Goal: Task Accomplishment & Management: Manage account settings

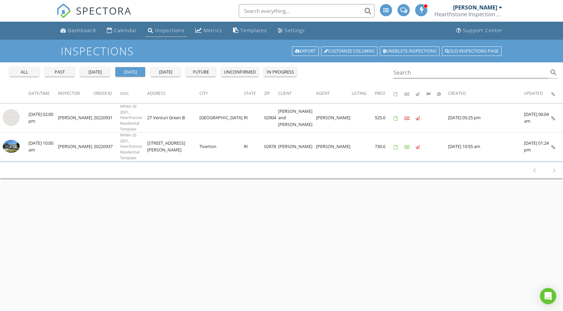
click at [173, 32] on div "Inspections" at bounding box center [169, 30] width 29 height 6
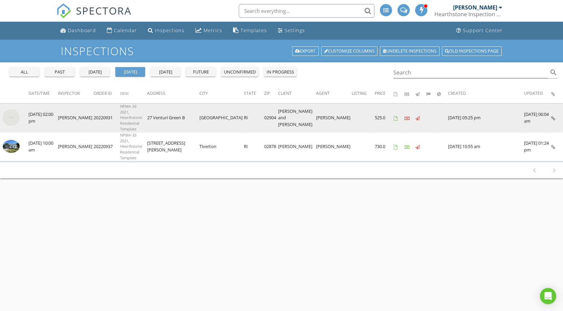
click at [11, 114] on img at bounding box center [11, 117] width 17 height 17
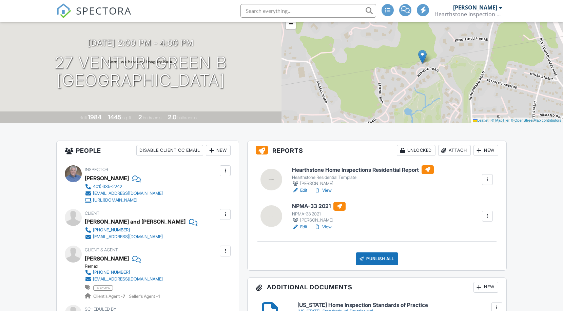
click at [482, 180] on div at bounding box center [487, 179] width 11 height 11
click at [486, 181] on div at bounding box center [487, 179] width 7 height 7
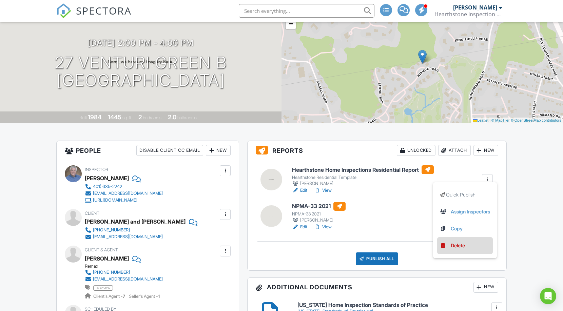
click at [459, 245] on div "Delete" at bounding box center [457, 245] width 14 height 7
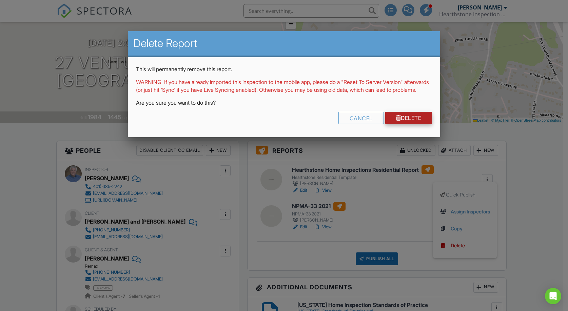
click at [403, 124] on link "Delete" at bounding box center [408, 118] width 47 height 12
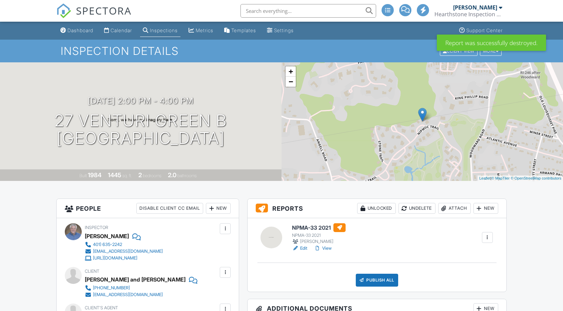
click at [481, 209] on div at bounding box center [478, 208] width 7 height 7
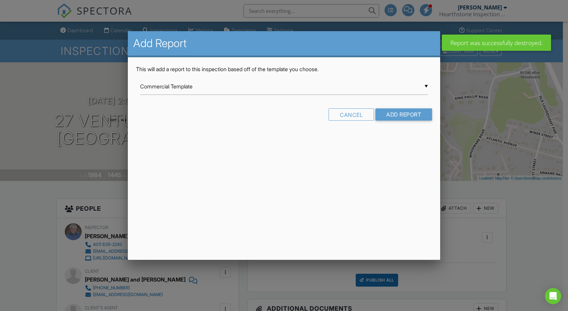
click at [372, 82] on div "▼ Commercial Template Commercial Template Hearthstone Commercial Template Heart…" at bounding box center [284, 86] width 288 height 17
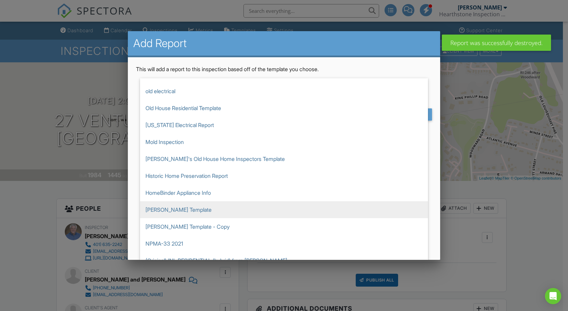
click at [203, 213] on span "[PERSON_NAME] Template" at bounding box center [284, 209] width 288 height 17
type input "[PERSON_NAME] Template"
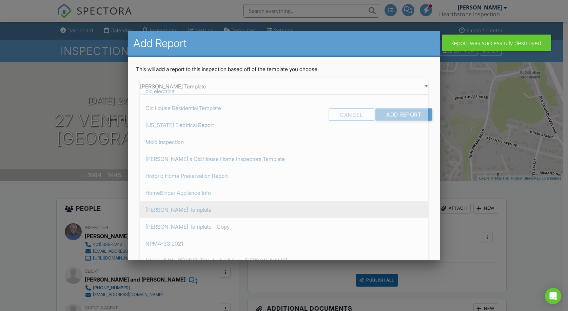
scroll to position [85, 0]
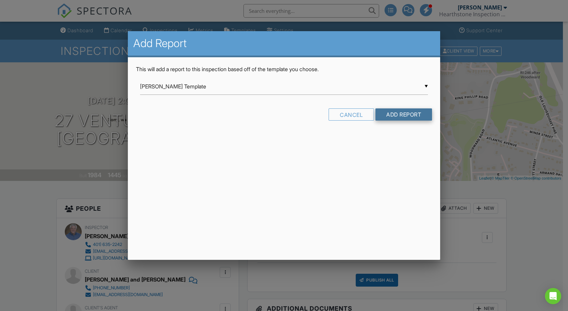
click at [406, 118] on input "Add Report" at bounding box center [403, 114] width 57 height 12
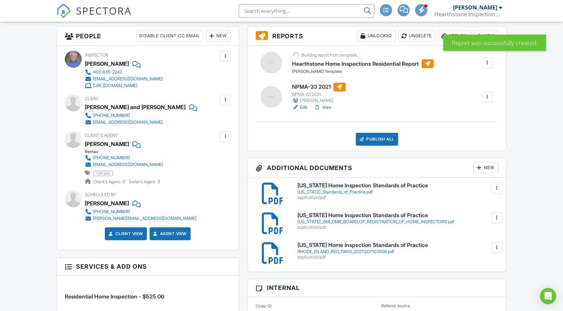
scroll to position [173, 0]
click at [495, 191] on div at bounding box center [496, 187] width 7 height 7
click at [480, 218] on link "Delete" at bounding box center [482, 217] width 25 height 7
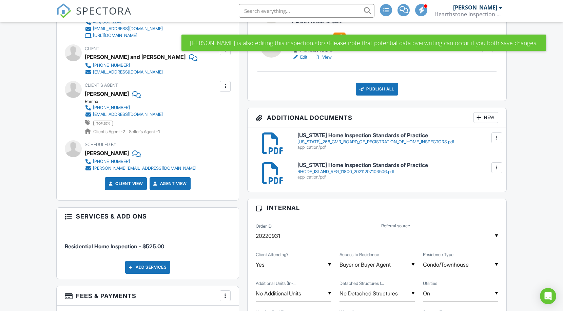
click at [496, 137] on div at bounding box center [496, 138] width 7 height 7
click at [479, 166] on link "Delete" at bounding box center [482, 167] width 25 height 7
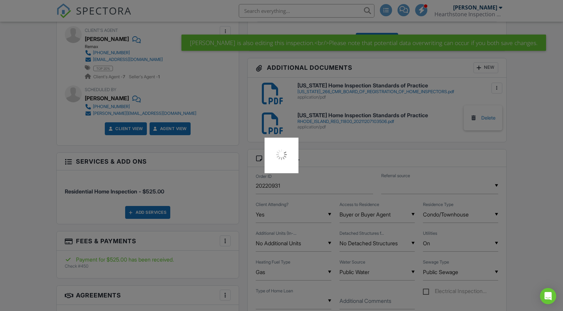
scroll to position [314, 0]
